Goal: Find specific page/section: Find specific page/section

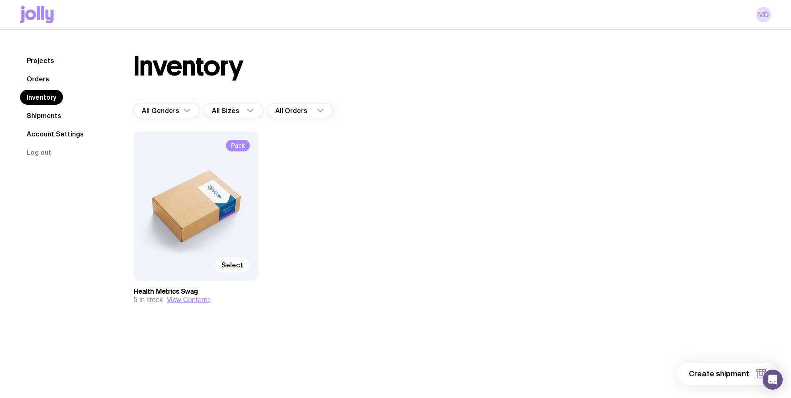
click at [237, 266] on span "Select" at bounding box center [232, 265] width 22 height 8
click at [0, 0] on input "Select" at bounding box center [0, 0] width 0 height 0
click at [183, 299] on button "View Contents" at bounding box center [189, 300] width 44 height 8
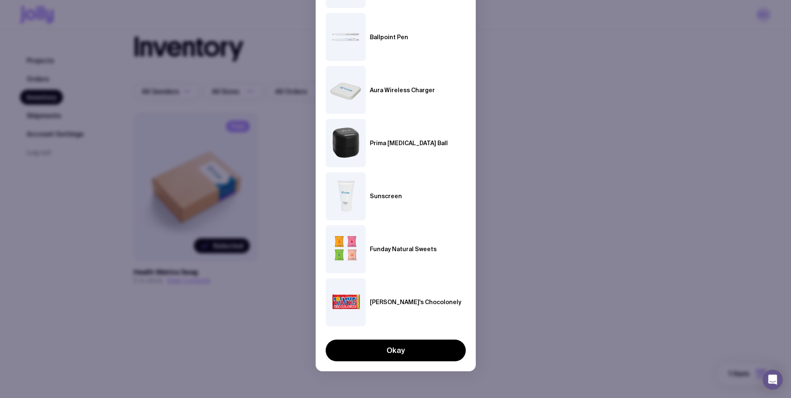
scroll to position [30, 0]
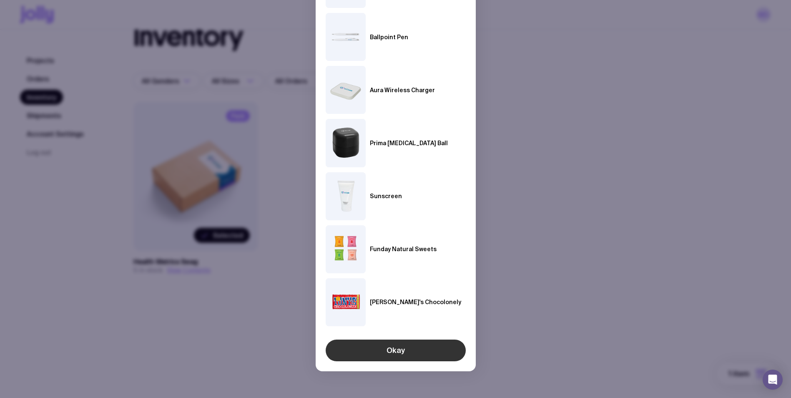
click at [395, 348] on button "Okay" at bounding box center [396, 350] width 140 height 22
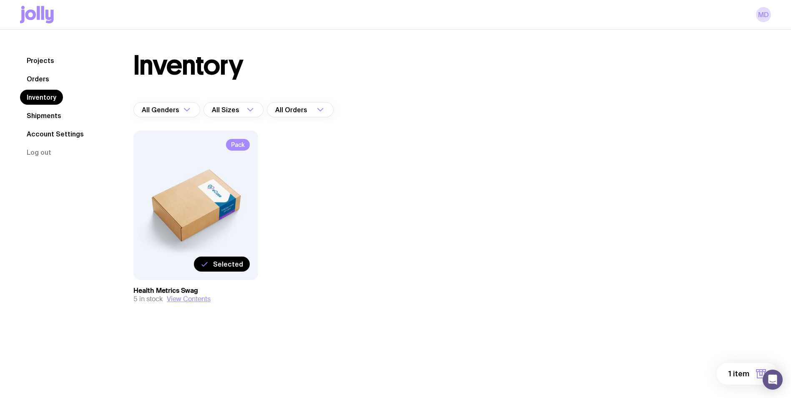
scroll to position [0, 0]
click at [40, 81] on link "Orders" at bounding box center [38, 78] width 36 height 15
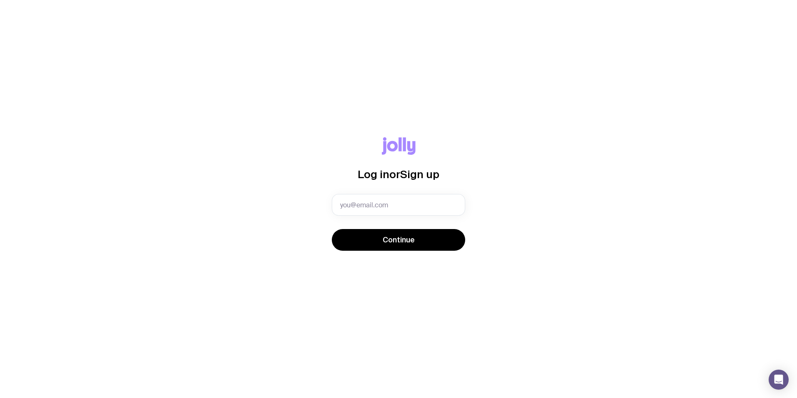
type input "mdonoghue@healthmetrics.com.au"
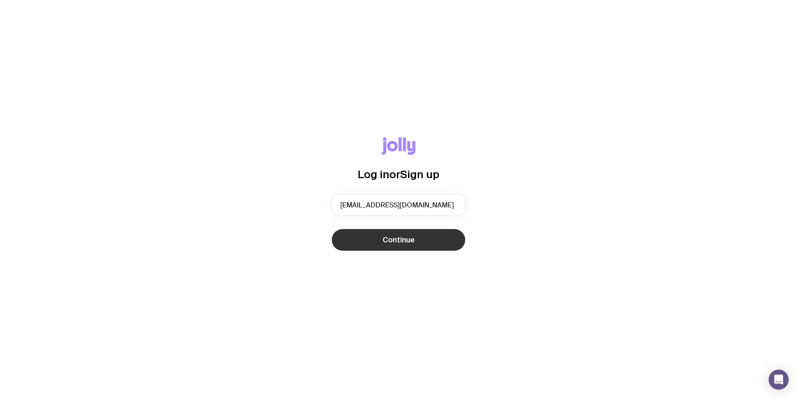
click at [400, 243] on span "Continue" at bounding box center [399, 240] width 32 height 10
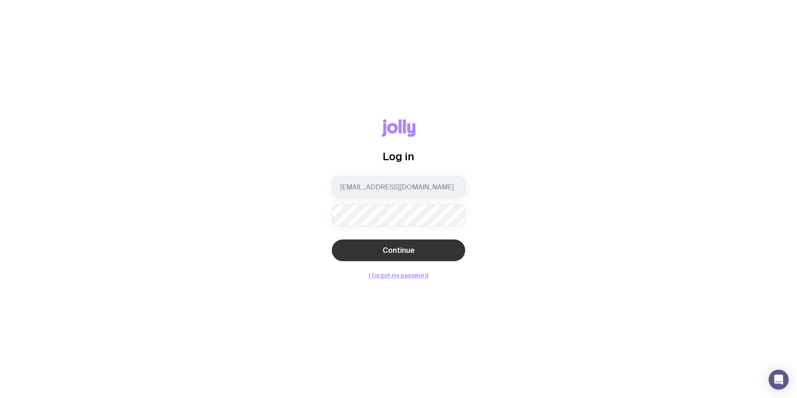
click at [403, 246] on span "Continue" at bounding box center [399, 250] width 32 height 10
